Goal: Transaction & Acquisition: Purchase product/service

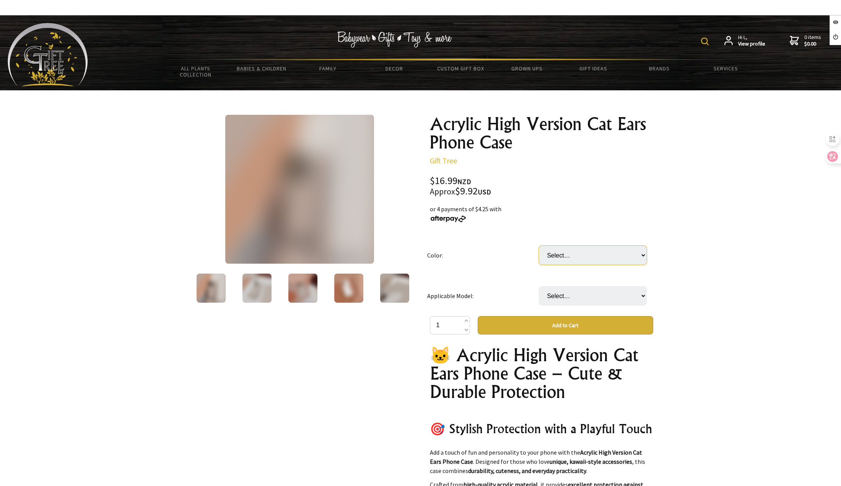
drag, startPoint x: 0, startPoint y: 0, endPoint x: 570, endPoint y: 257, distance: 625.5
click at [572, 251] on select "Select… Black Blue Gray And White Pink" at bounding box center [593, 254] width 108 height 19
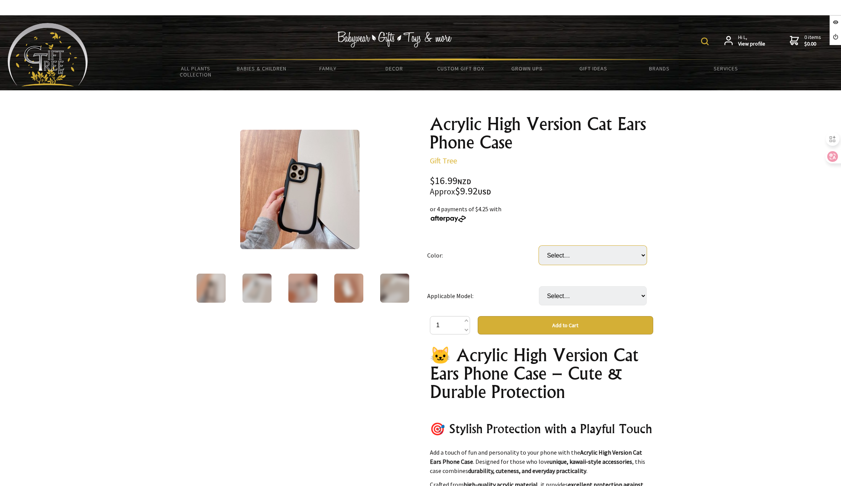
select select "Black"
click at [539, 245] on select "Select… Black Blue Gray And White Pink" at bounding box center [593, 254] width 108 height 19
click at [572, 294] on select "Select… IPhone 17 IPhone 17Air IPhone17Pro IPhone17Pro max" at bounding box center [593, 295] width 108 height 19
click at [568, 301] on select "Select… IPhone 17 IPhone 17Air IPhone17Pro IPhone17Pro max" at bounding box center [593, 295] width 108 height 19
select select "IPhone17Pro max"
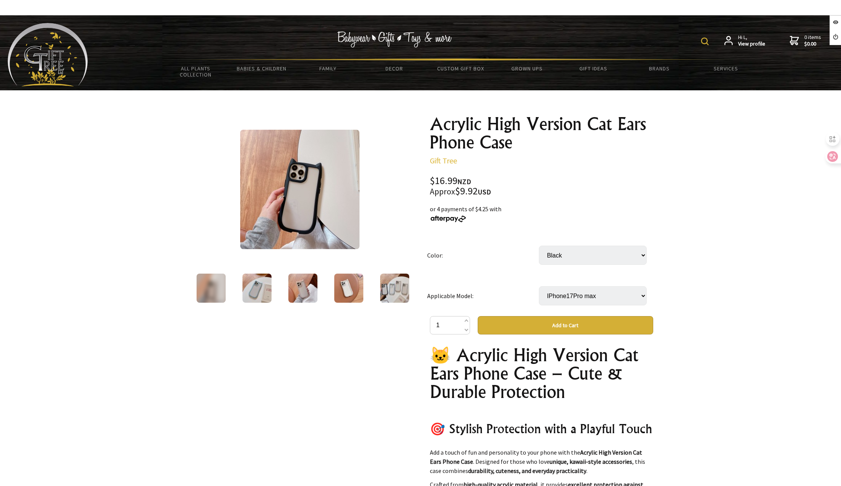
click at [539, 286] on select "Select… IPhone 17 IPhone 17Air IPhone17Pro IPhone17Pro max" at bounding box center [593, 295] width 108 height 19
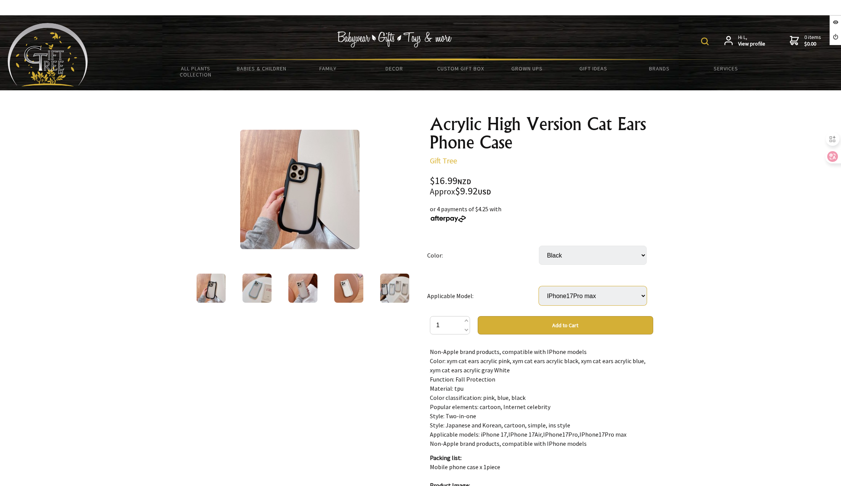
scroll to position [2523, 0]
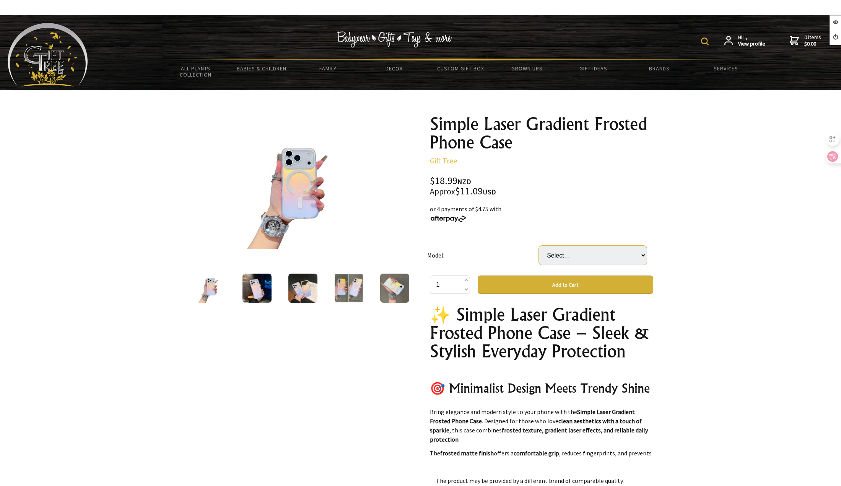
click at [564, 259] on select "Select… IPhone 17 IPhone 17Air IPhone 17Pro IPhone 17Promax" at bounding box center [593, 254] width 108 height 19
select select "IPhone 17Air"
click at [539, 245] on select "Select… IPhone 17 IPhone 17Air IPhone 17Pro IPhone 17Promax" at bounding box center [593, 254] width 108 height 19
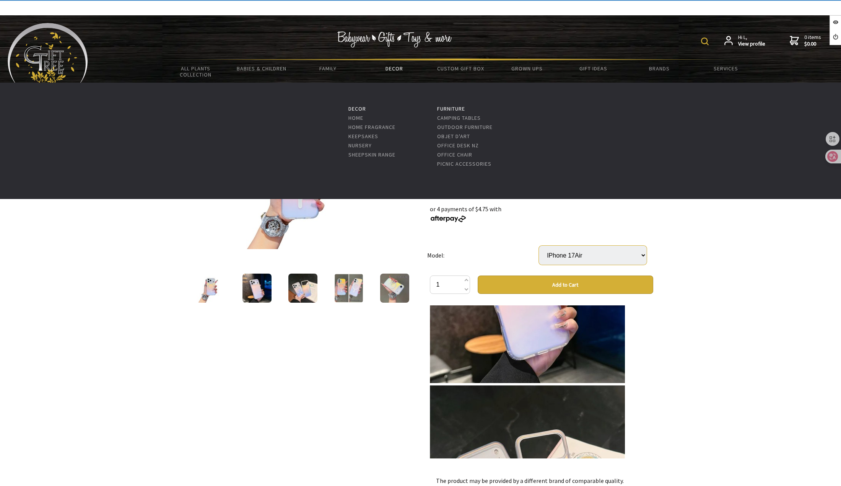
scroll to position [574, 0]
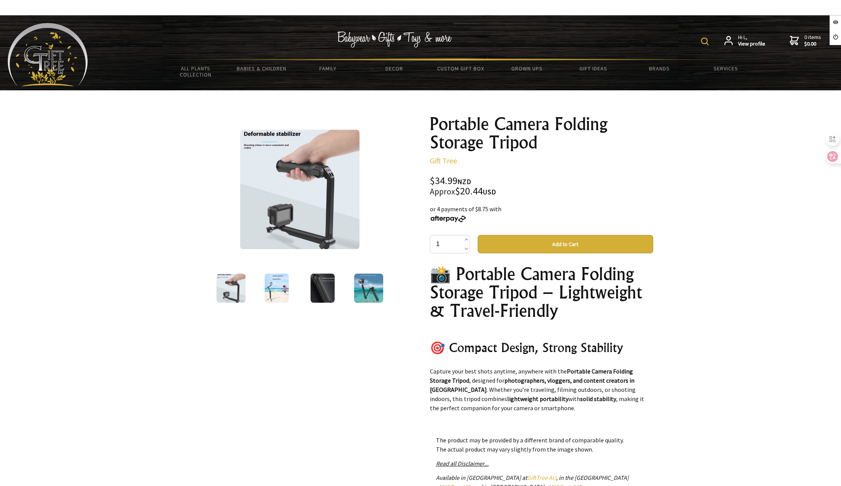
scroll to position [382, 0]
